Goal: Task Accomplishment & Management: Manage account settings

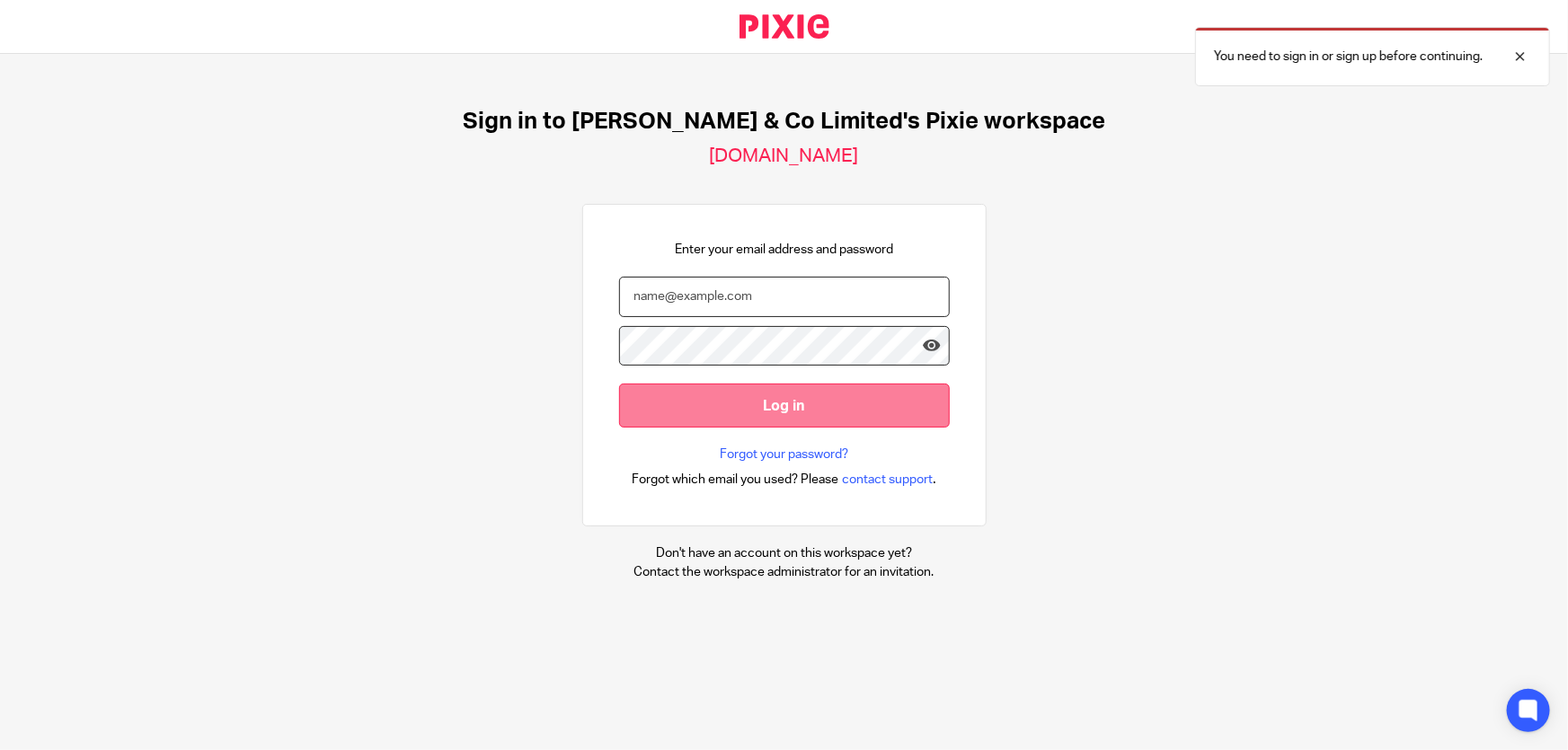
type input "marianne.price@andrewprice.co.uk"
click at [778, 398] on input "Log in" at bounding box center [784, 405] width 331 height 44
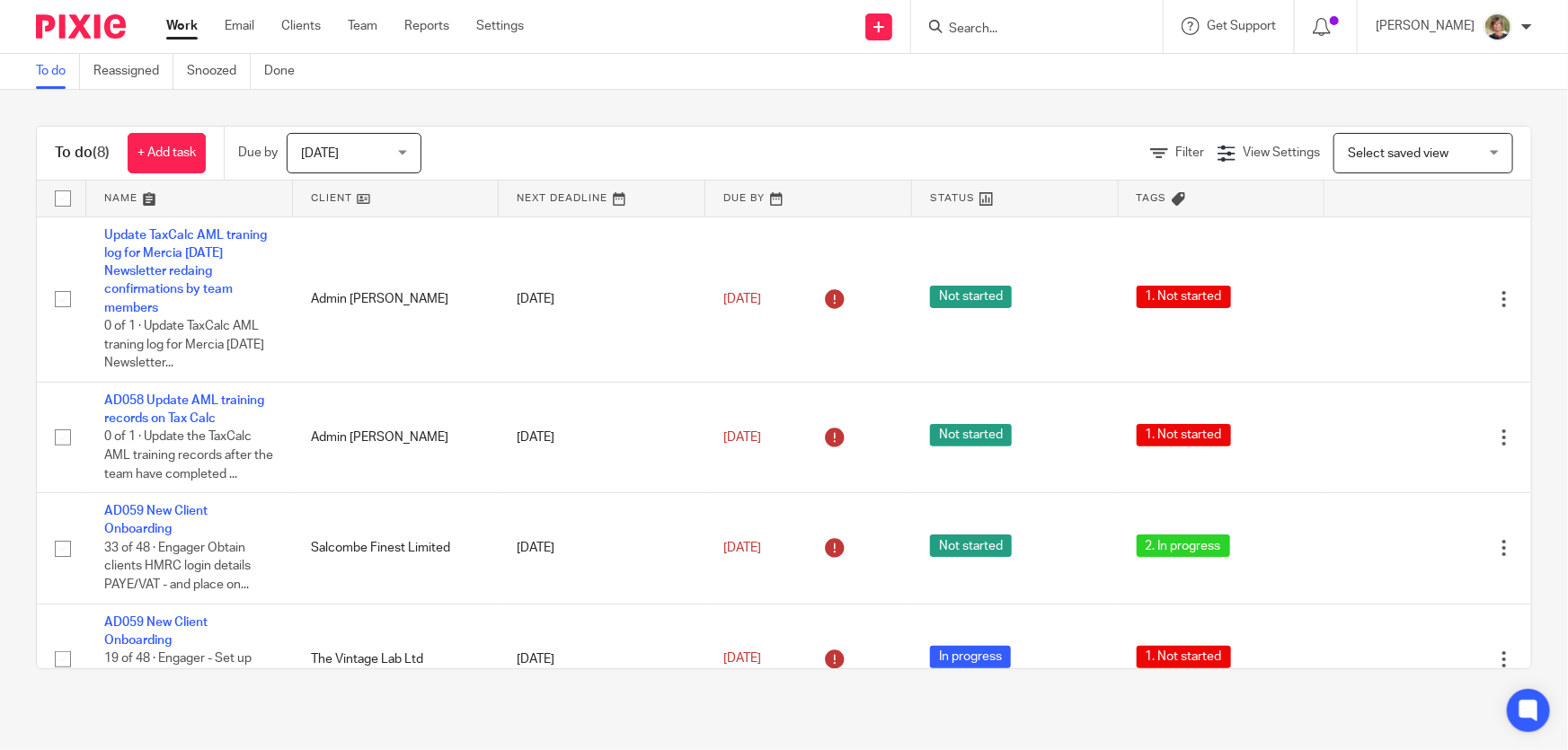
click at [409, 151] on div "[DATE] [DATE]" at bounding box center [354, 152] width 135 height 40
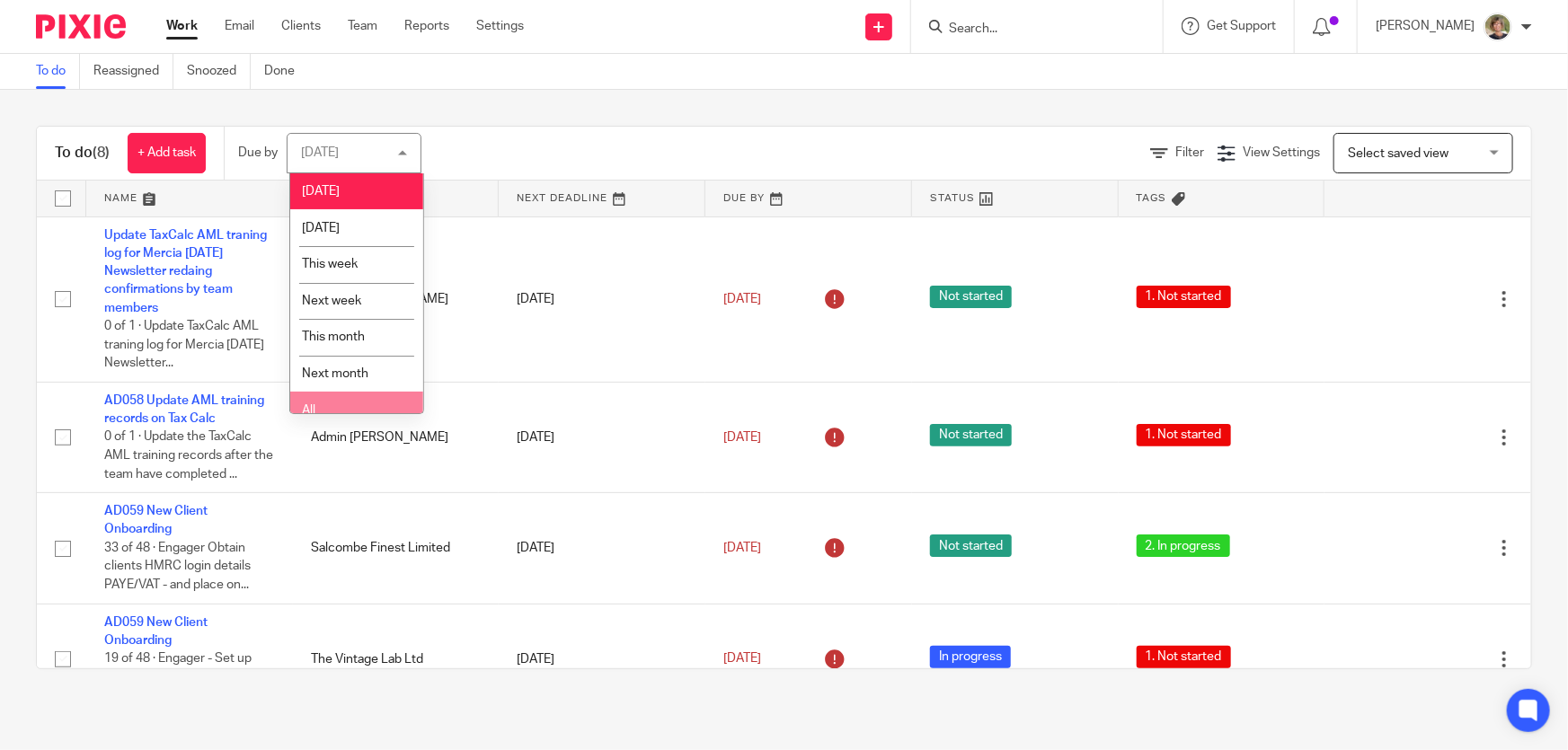
scroll to position [13, 0]
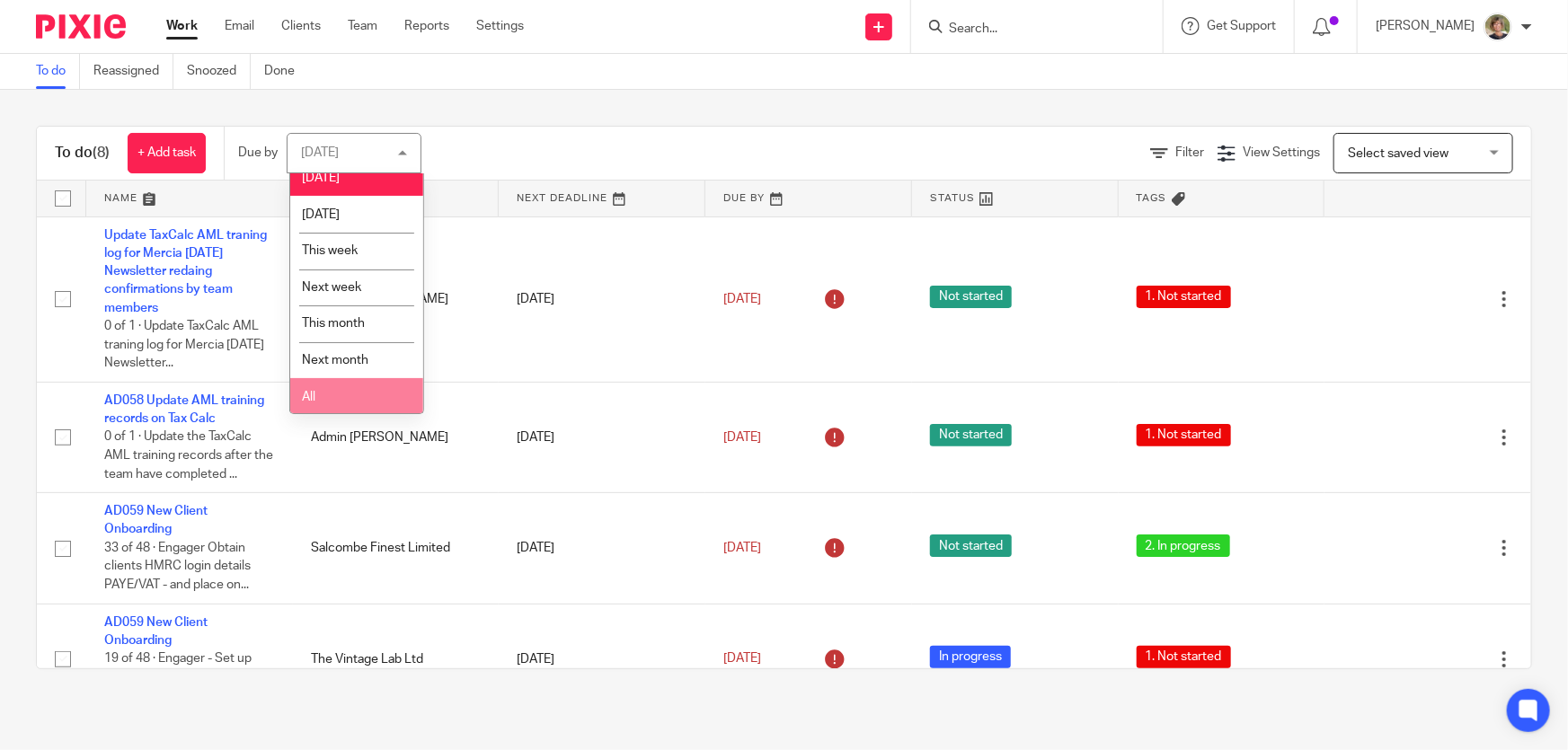
click at [371, 403] on li "All" at bounding box center [357, 396] width 133 height 36
